Goal: Check status: Check status

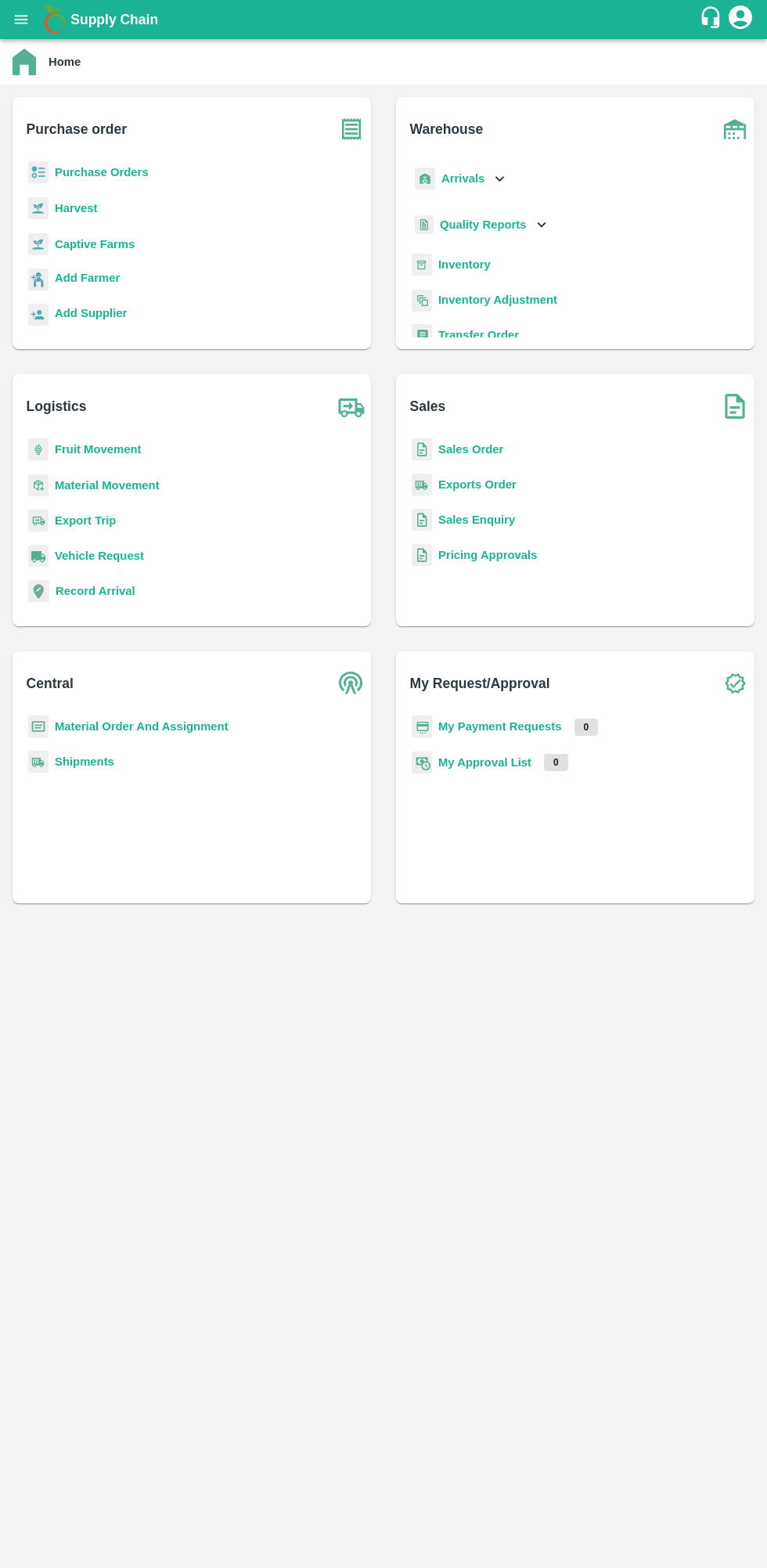
click at [514, 721] on b "My Payment Requests" at bounding box center [500, 726] width 124 height 13
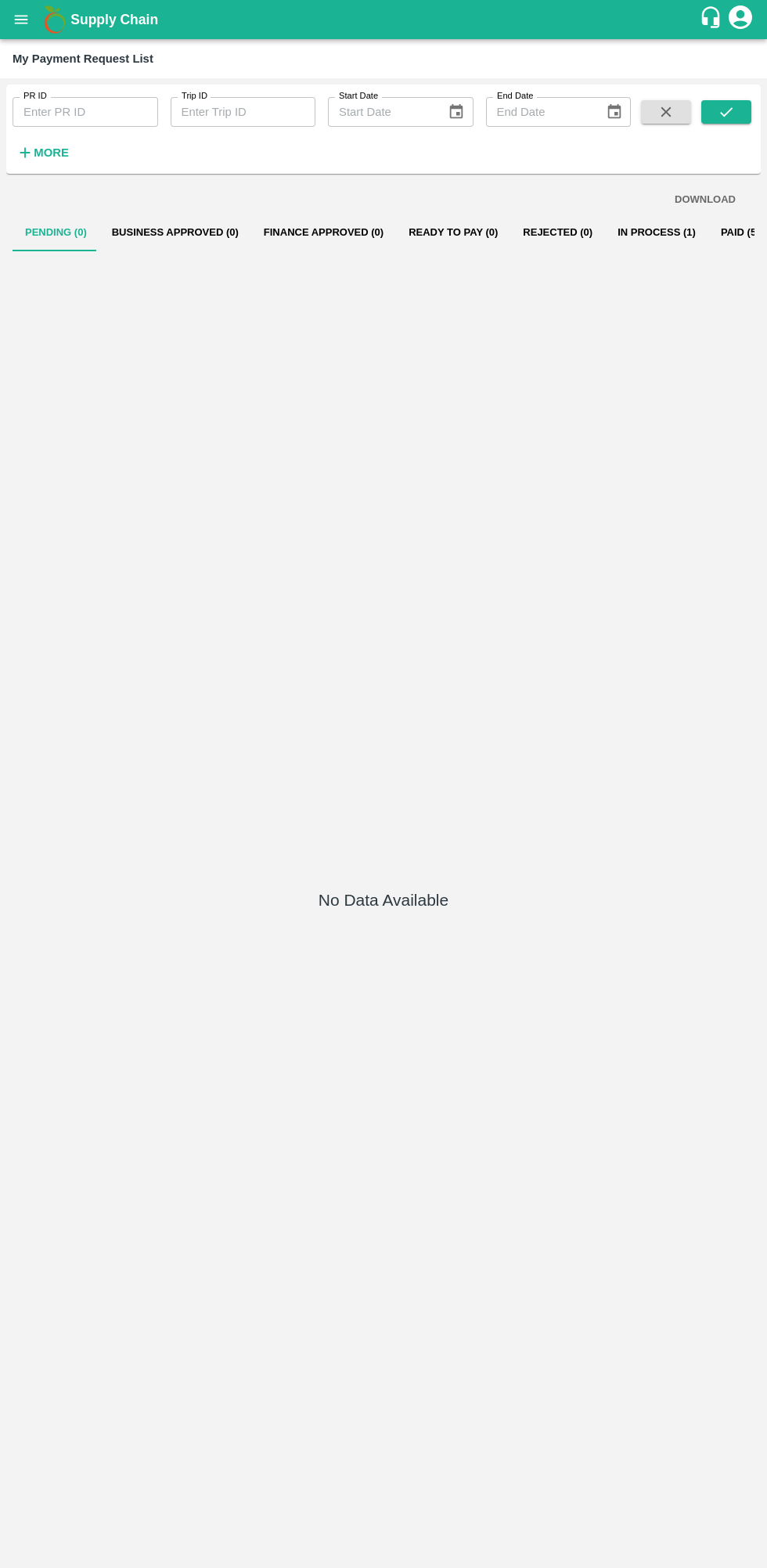
click at [605, 219] on button "In Process (1)" at bounding box center [656, 232] width 103 height 38
